Goal: Complete application form: Complete application form

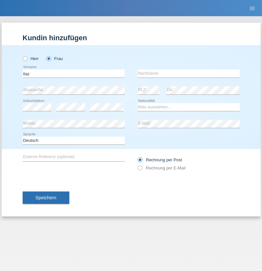
type input "Ilaz"
click at [189, 73] on input "text" at bounding box center [189, 73] width 102 height 8
type input "Hajdini"
select select "XK"
select select "C"
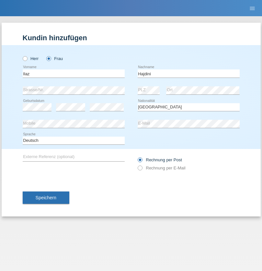
select select "20"
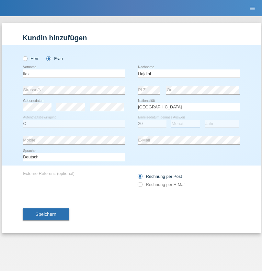
select select "08"
select select "1997"
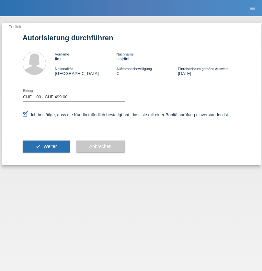
select select "1"
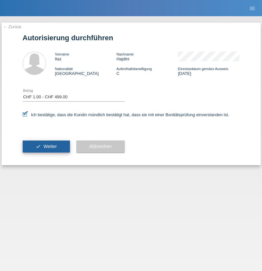
click at [46, 146] on span "Weiter" at bounding box center [49, 146] width 13 height 5
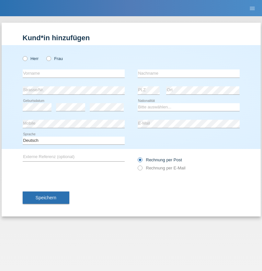
radio input "true"
click at [74, 73] on input "text" at bounding box center [74, 73] width 102 height 8
type input "[PERSON_NAME]"
click at [189, 73] on input "text" at bounding box center [189, 73] width 102 height 8
type input "Luternauer"
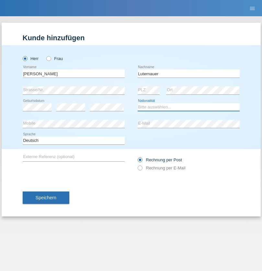
select select "CH"
radio input "true"
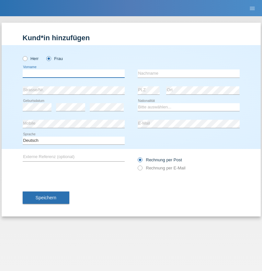
click at [74, 73] on input "text" at bounding box center [74, 73] width 102 height 8
type input "Lea"
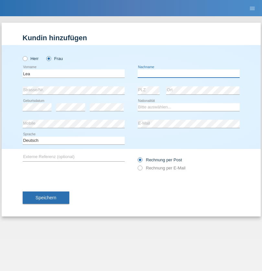
click at [189, 73] on input "text" at bounding box center [189, 73] width 102 height 8
type input "[PERSON_NAME]"
select select "XK"
select select "C"
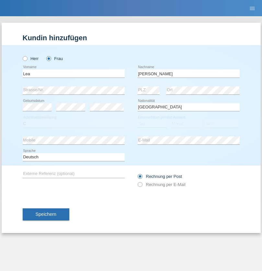
select select "04"
select select "12"
select select "2021"
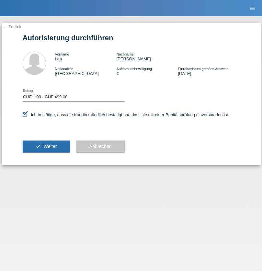
select select "1"
click at [46, 146] on span "Weiter" at bounding box center [49, 146] width 13 height 5
